Goal: Book appointment/travel/reservation

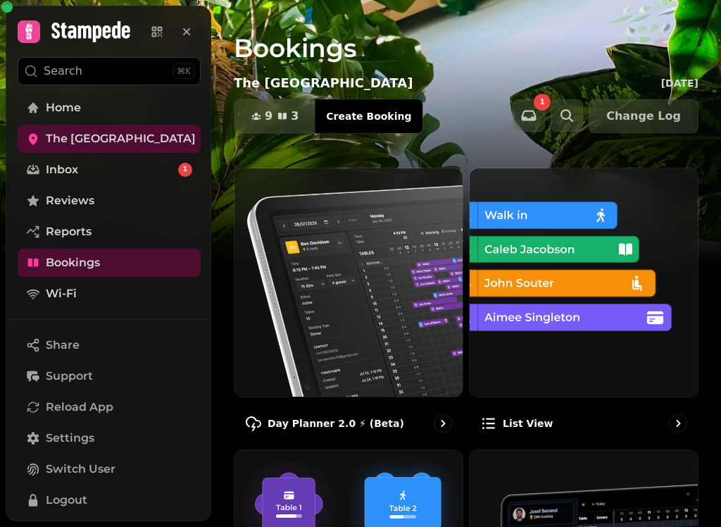
click at [313, 300] on img at bounding box center [348, 282] width 228 height 228
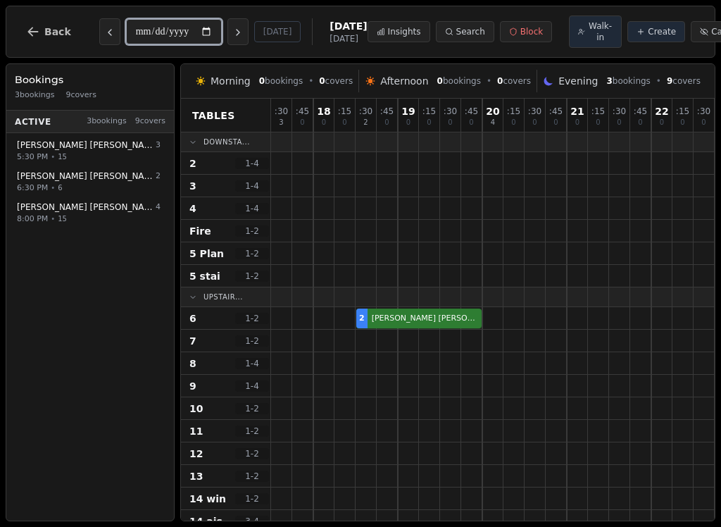
click at [149, 36] on input "**********" at bounding box center [174, 31] width 96 height 25
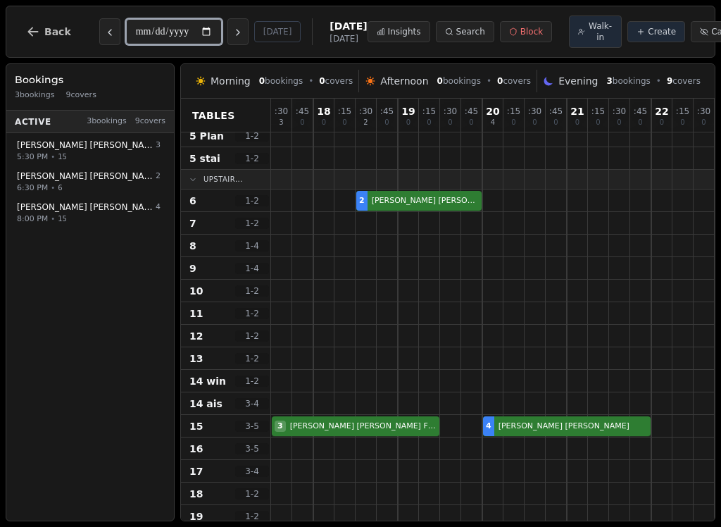
scroll to position [100, -1]
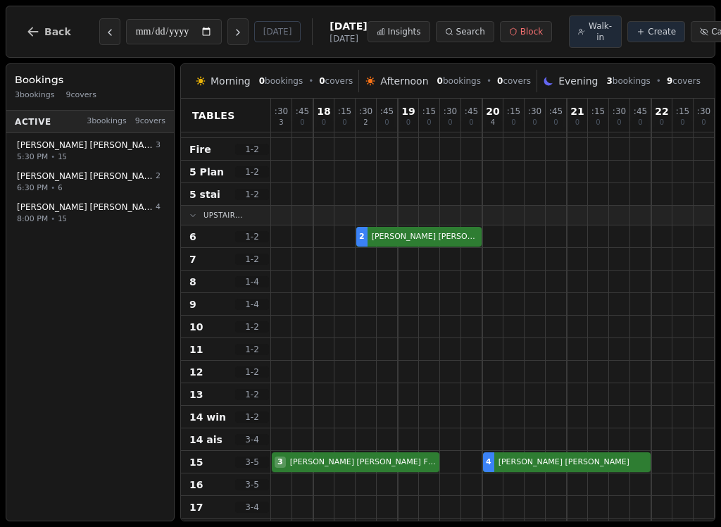
click at [227, 37] on button "Next day" at bounding box center [237, 31] width 21 height 27
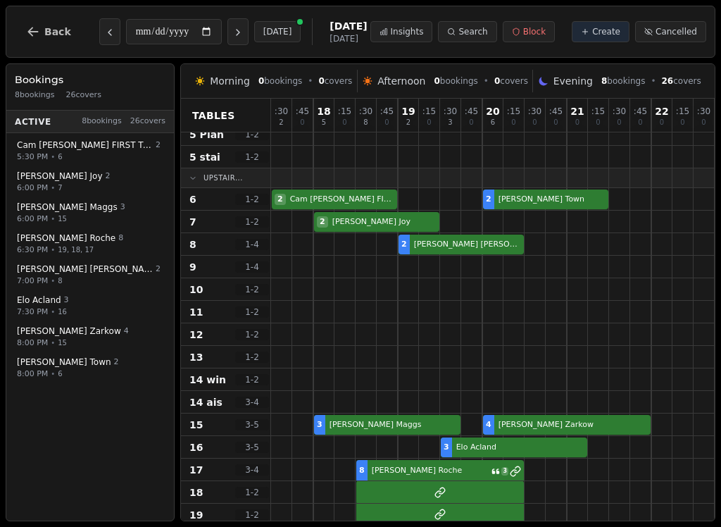
scroll to position [118, 0]
click at [227, 33] on button "Next day" at bounding box center [237, 31] width 21 height 27
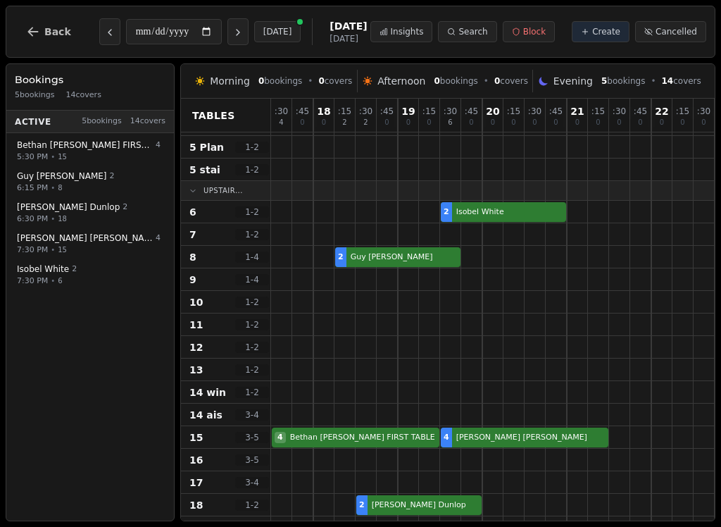
scroll to position [106, 0]
click at [237, 33] on icon "Next day" at bounding box center [238, 33] width 3 height 6
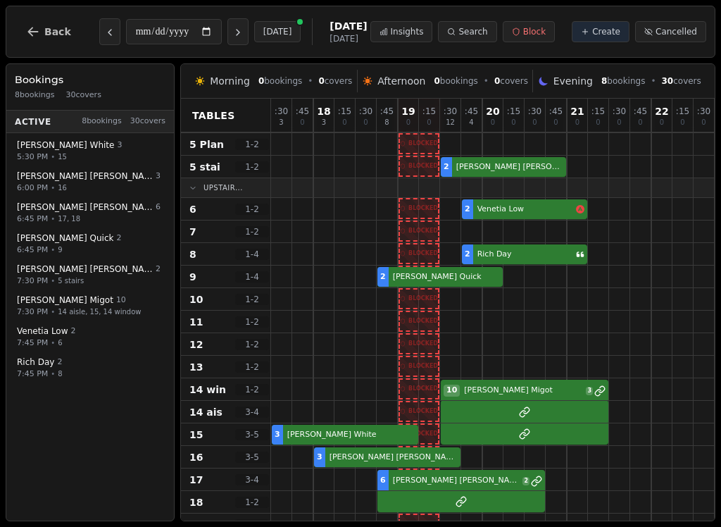
scroll to position [108, 0]
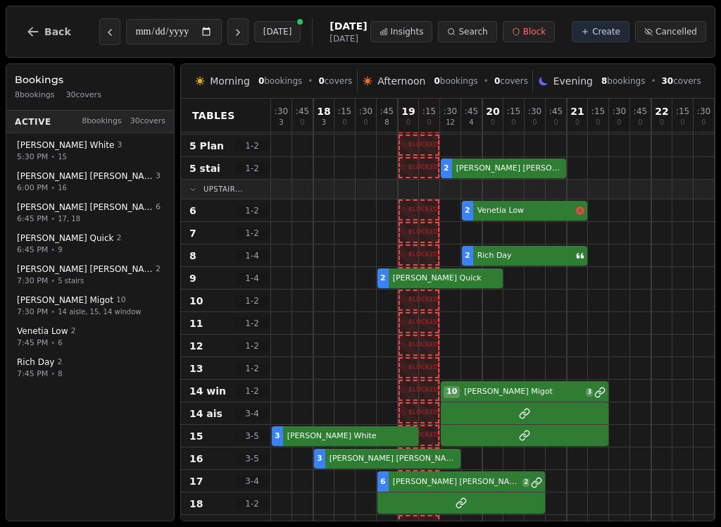
click at [104, 30] on icon "Previous day" at bounding box center [109, 32] width 11 height 11
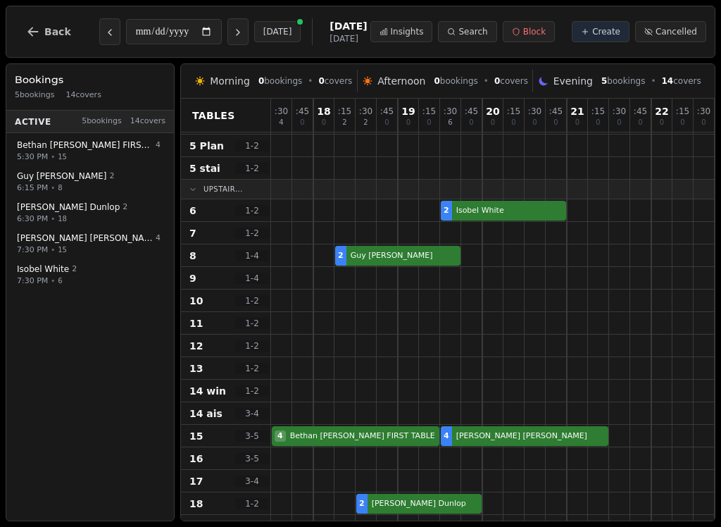
click at [106, 32] on icon "Previous day" at bounding box center [109, 32] width 11 height 11
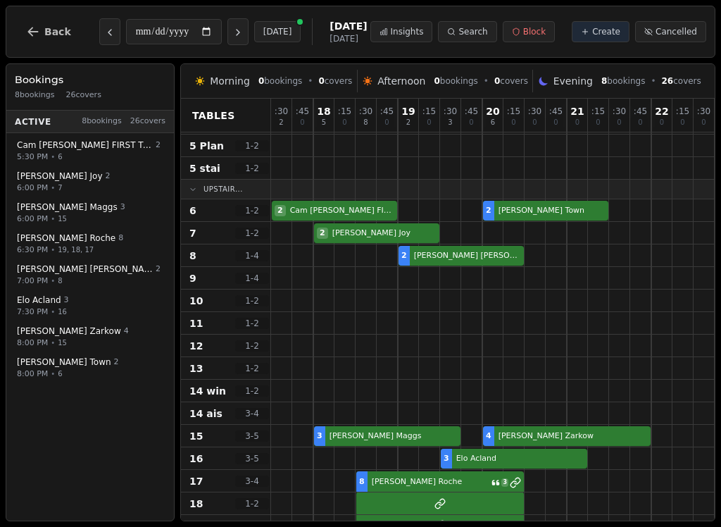
click at [108, 27] on icon "Previous day" at bounding box center [109, 32] width 11 height 11
type input "**********"
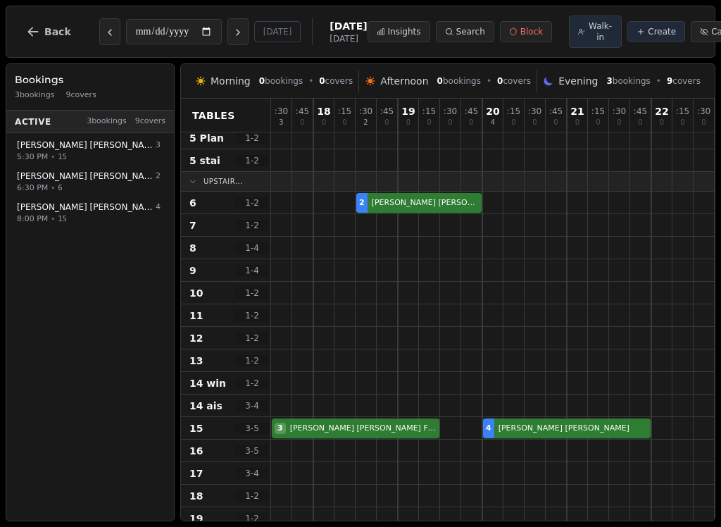
scroll to position [111, 1]
